Goal: Find specific page/section: Find specific page/section

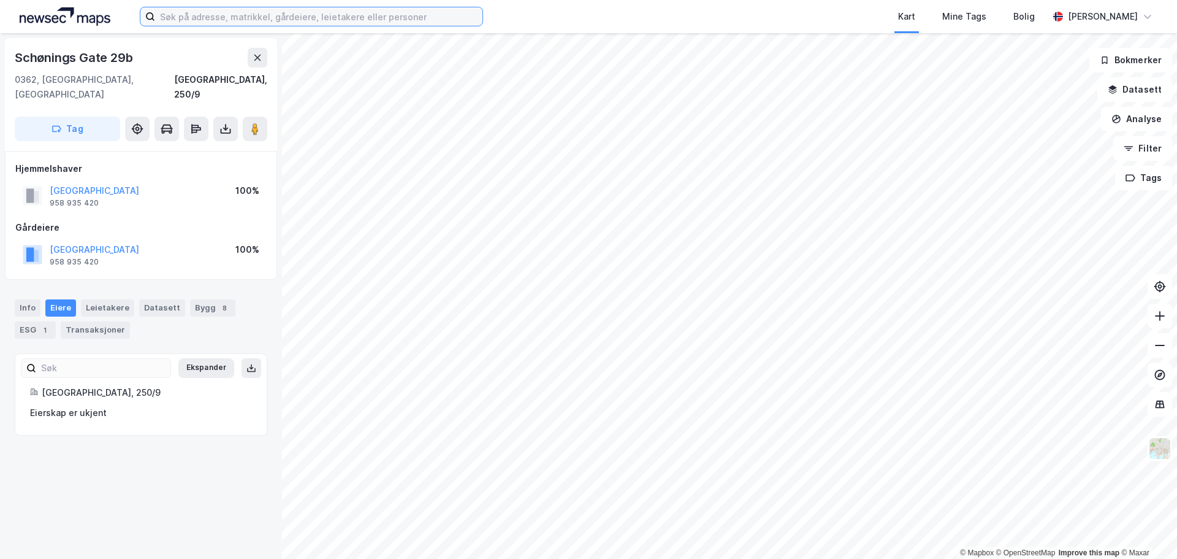
click at [324, 20] on input at bounding box center [318, 16] width 327 height 18
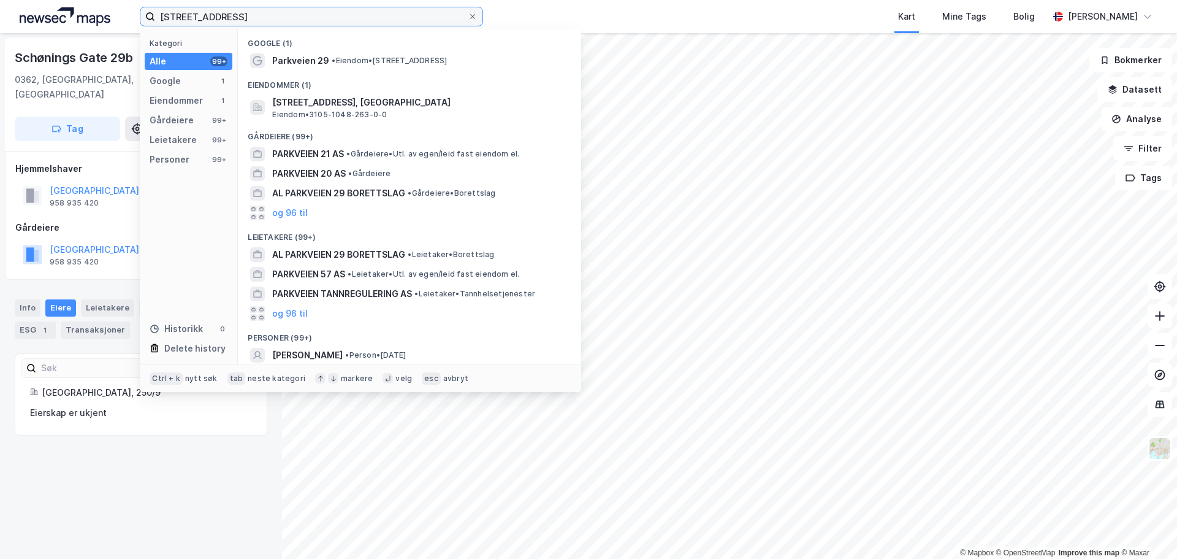
type input "[STREET_ADDRESS]"
click at [246, 20] on input "[STREET_ADDRESS]" at bounding box center [311, 16] width 313 height 18
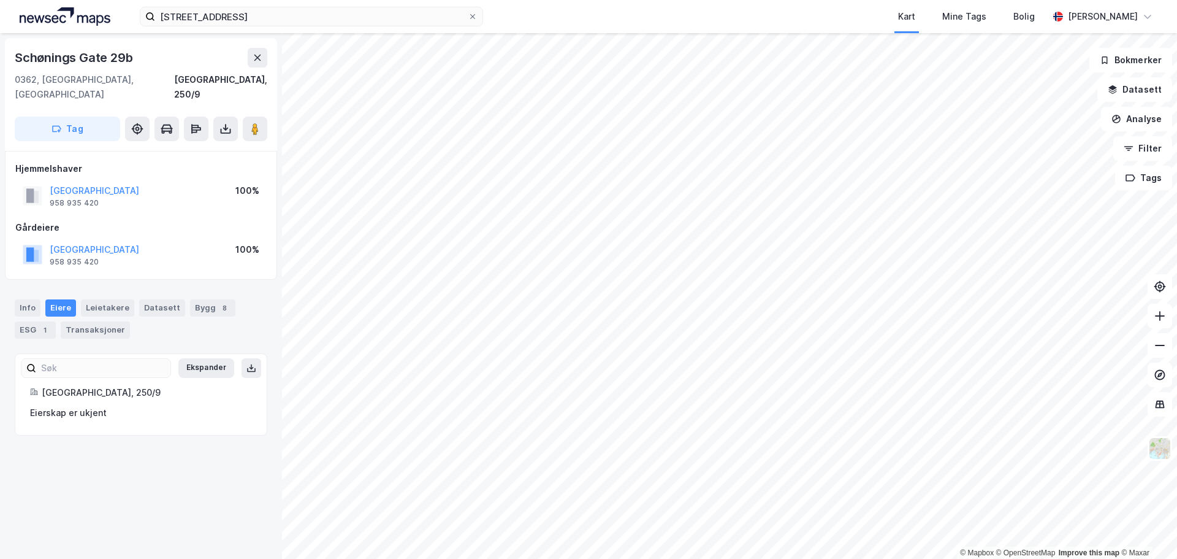
click at [848, 15] on div "Kart Mine Tags Bolig" at bounding box center [795, 16] width 507 height 33
click at [470, 10] on label "[STREET_ADDRESS]" at bounding box center [311, 17] width 343 height 20
click at [468, 10] on input "[STREET_ADDRESS]" at bounding box center [311, 16] width 313 height 18
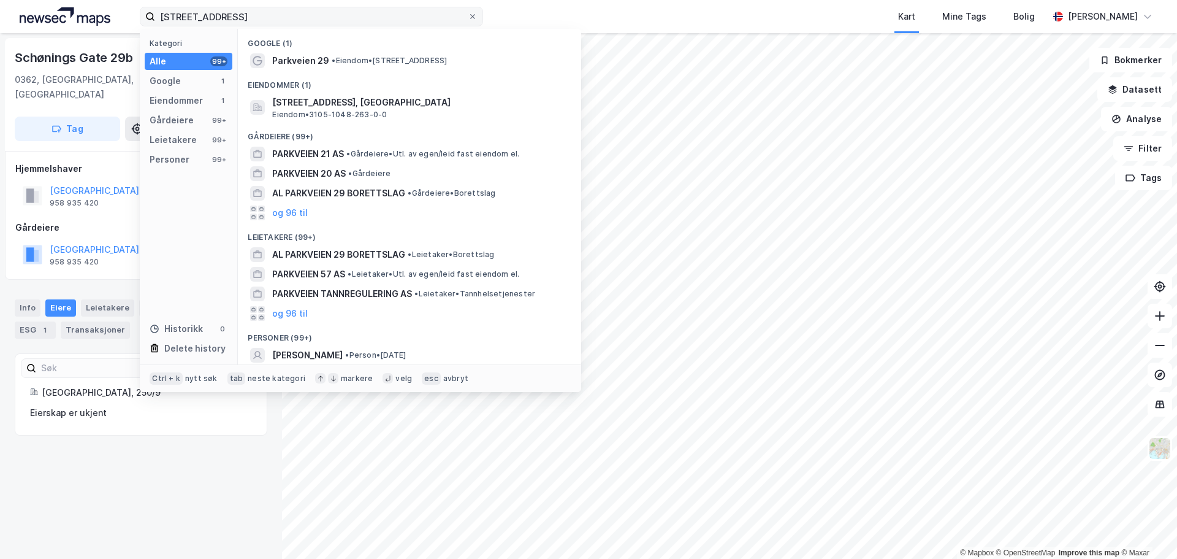
click at [478, 15] on label "[STREET_ADDRESS]" at bounding box center [311, 17] width 343 height 20
click at [468, 15] on input "[STREET_ADDRESS]" at bounding box center [311, 16] width 313 height 18
click at [472, 15] on icon at bounding box center [472, 16] width 7 height 7
click at [468, 15] on input "[STREET_ADDRESS]" at bounding box center [311, 16] width 313 height 18
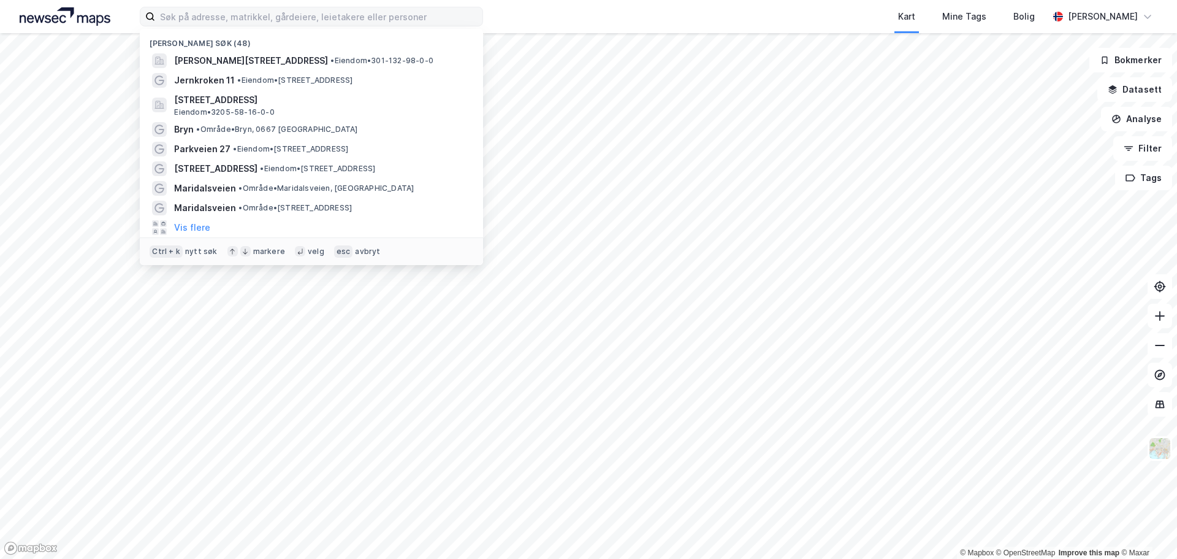
click at [572, 13] on div "Kart Mine Tags Bolig" at bounding box center [795, 16] width 507 height 33
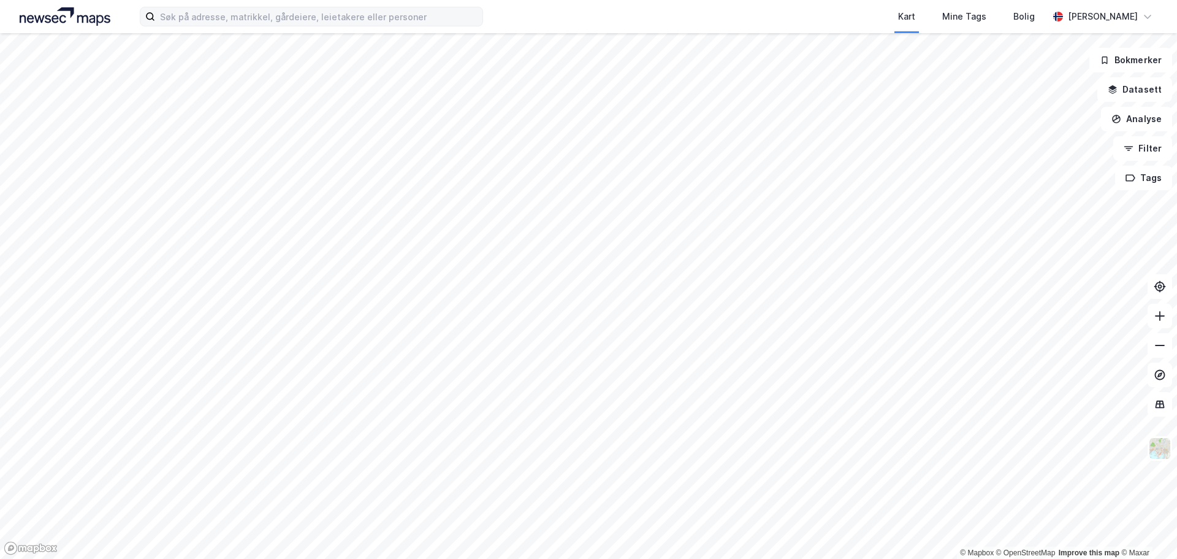
click at [59, 4] on div "Kart Mine Tags Bolig [PERSON_NAME]" at bounding box center [588, 16] width 1177 height 33
click at [53, 13] on img at bounding box center [65, 16] width 91 height 18
click at [212, 13] on input at bounding box center [318, 16] width 327 height 18
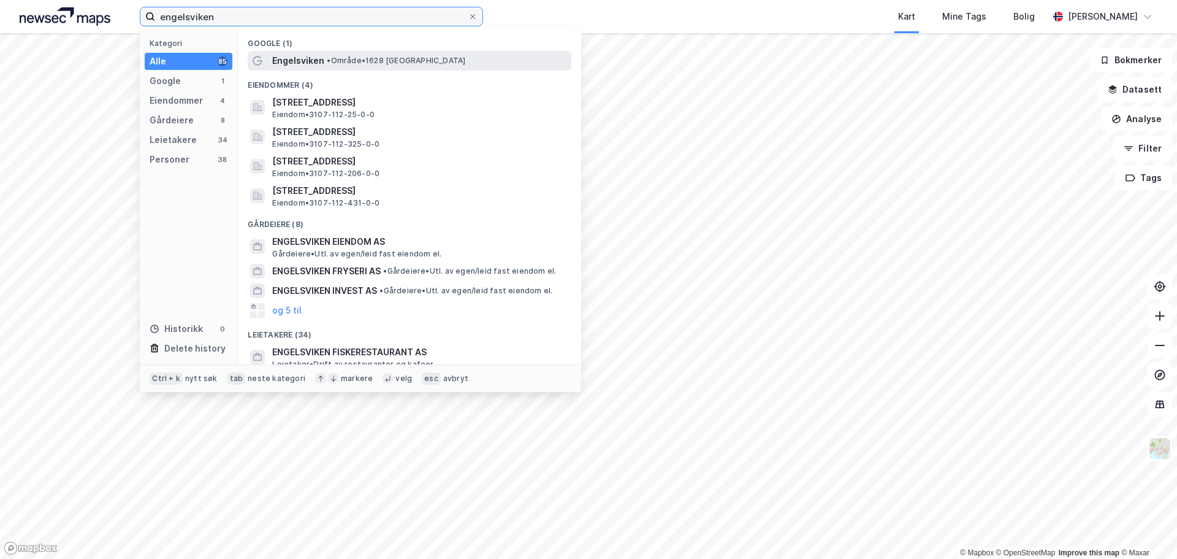
type input "engelsviken"
click at [338, 51] on div "Engelsviken • Område • 1628 [GEOGRAPHIC_DATA]" at bounding box center [410, 61] width 324 height 20
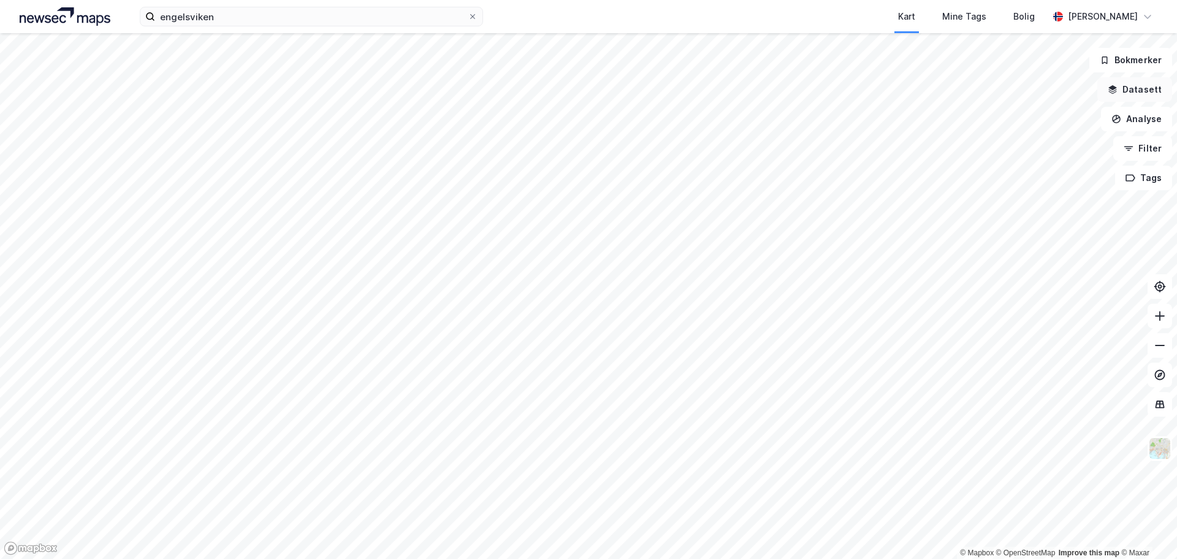
click at [1138, 93] on button "Datasett" at bounding box center [1135, 89] width 75 height 25
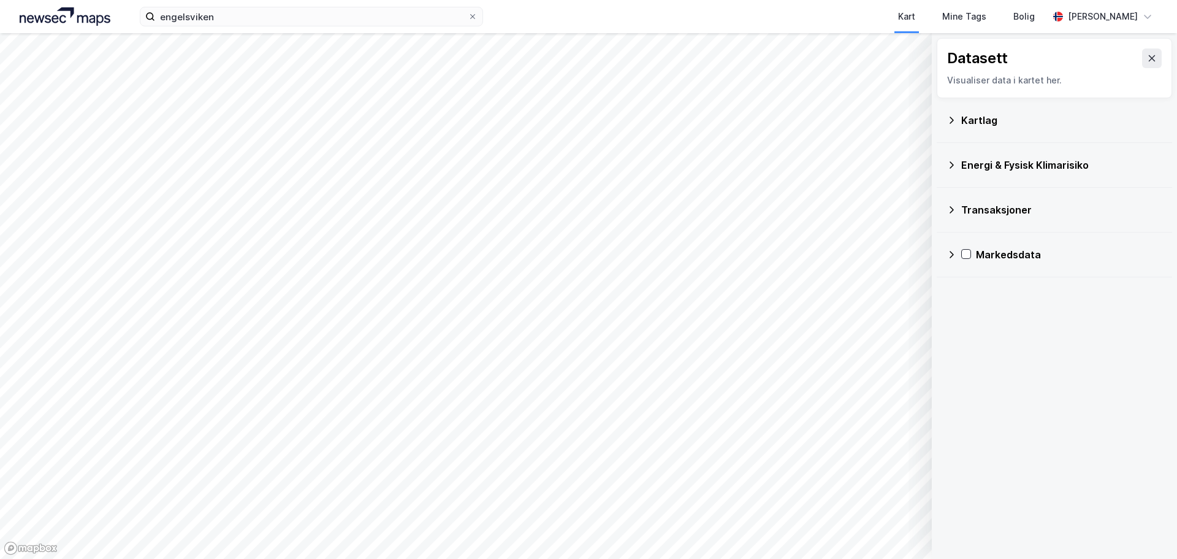
click at [984, 117] on div "Kartlag" at bounding box center [1062, 120] width 201 height 15
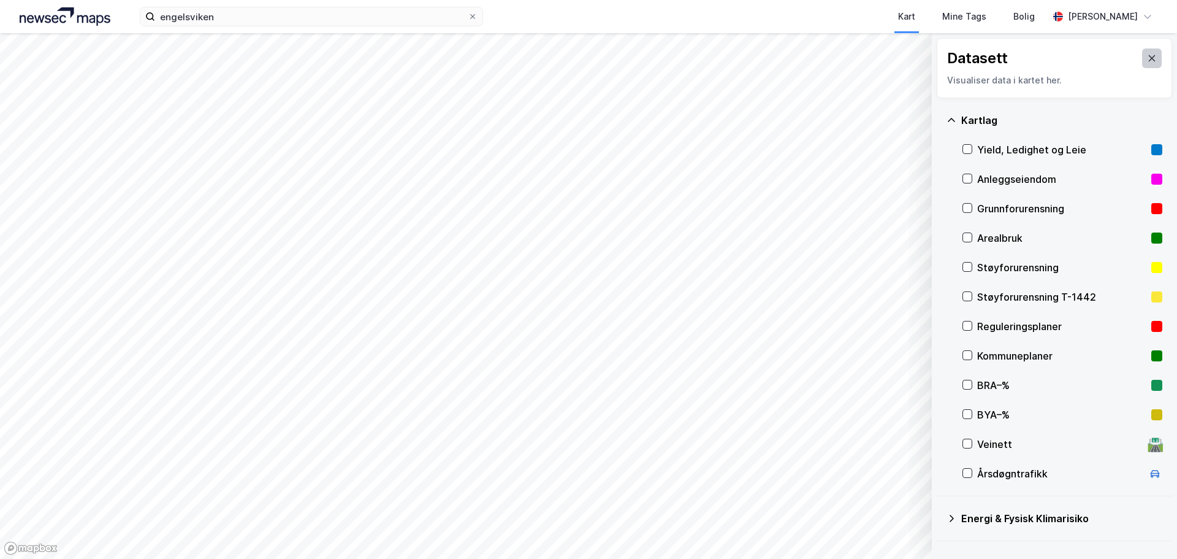
click at [1147, 56] on icon at bounding box center [1152, 58] width 10 height 10
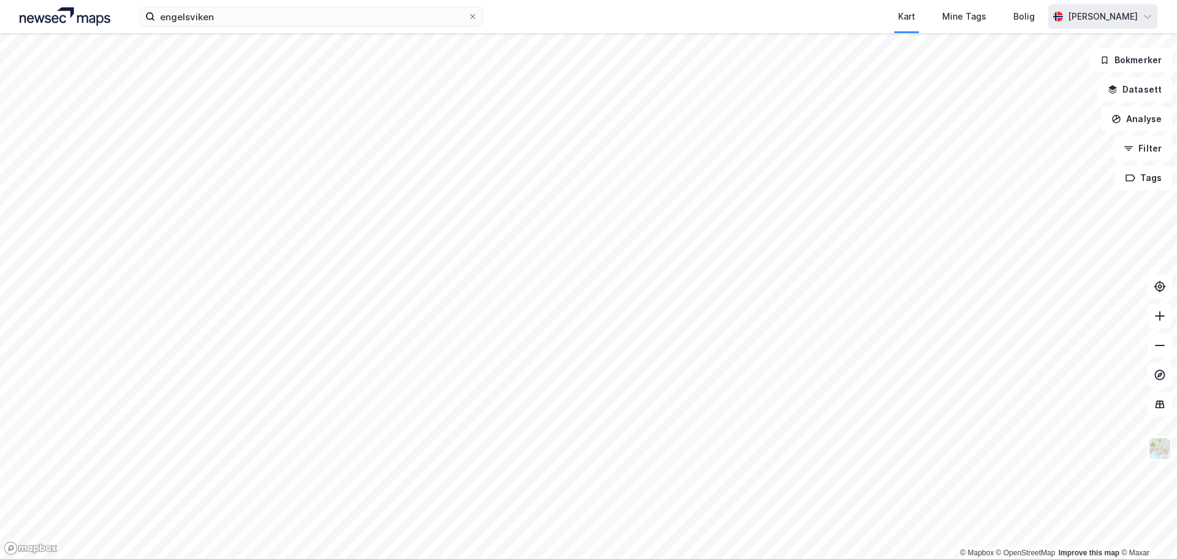
click at [1151, 16] on icon at bounding box center [1147, 17] width 7 height 4
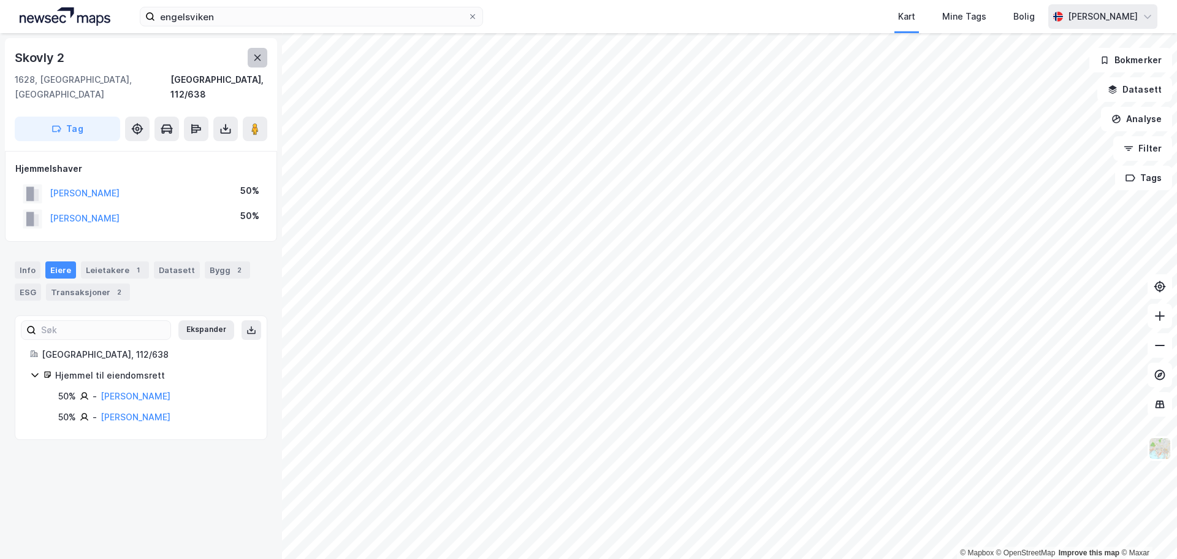
click at [261, 63] on button at bounding box center [258, 58] width 20 height 20
